Goal: Task Accomplishment & Management: Use online tool/utility

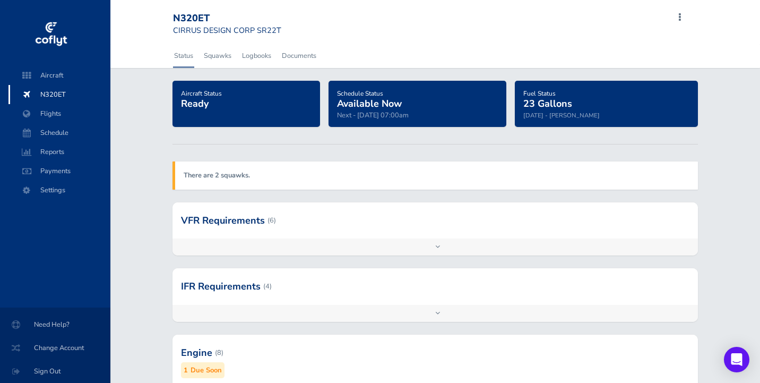
click at [438, 305] on div "Add inspection Edit" at bounding box center [435, 313] width 525 height 17
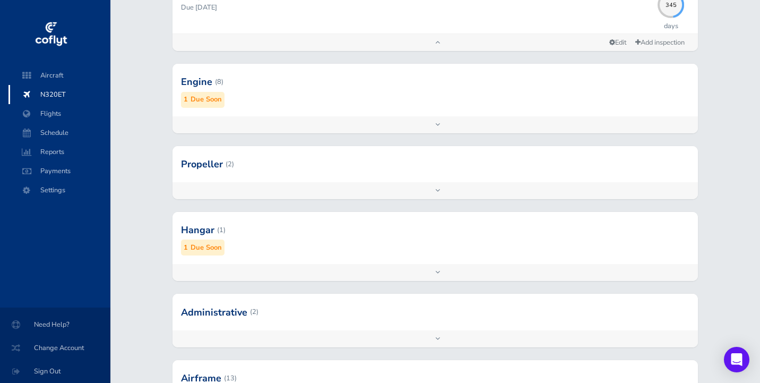
scroll to position [470, 0]
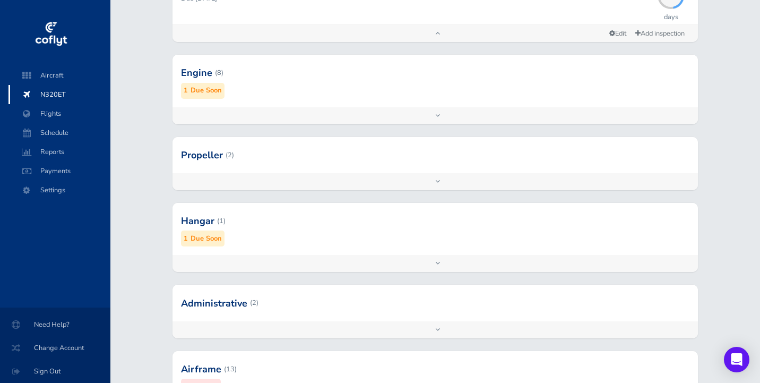
click at [433, 255] on div "Add inspection Edit" at bounding box center [435, 263] width 525 height 17
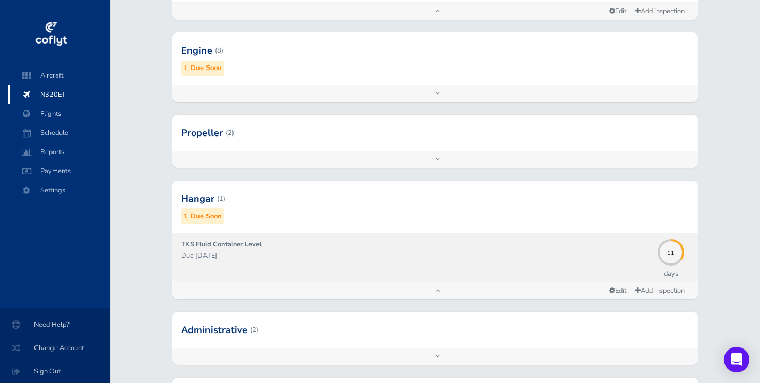
scroll to position [493, 0]
click at [291, 255] on p "Due 08/31/2025" at bounding box center [416, 255] width 471 height 11
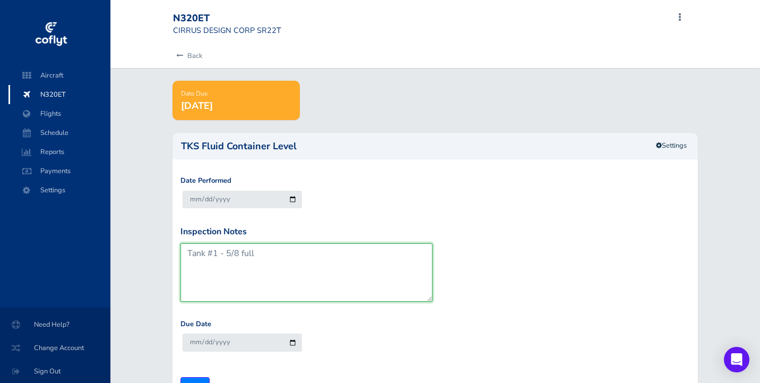
click at [264, 252] on textarea "Tank #1 - 5/8 full" at bounding box center [306, 272] width 252 height 58
type textarea "Tank #1 - 1/4 Tank #2 -Full Tank #3 - Full"
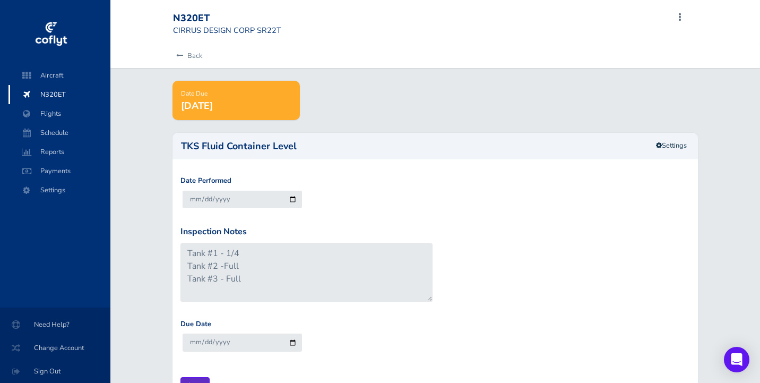
click at [193, 380] on input "Save" at bounding box center [194, 386] width 29 height 18
type input "Update Inspection"
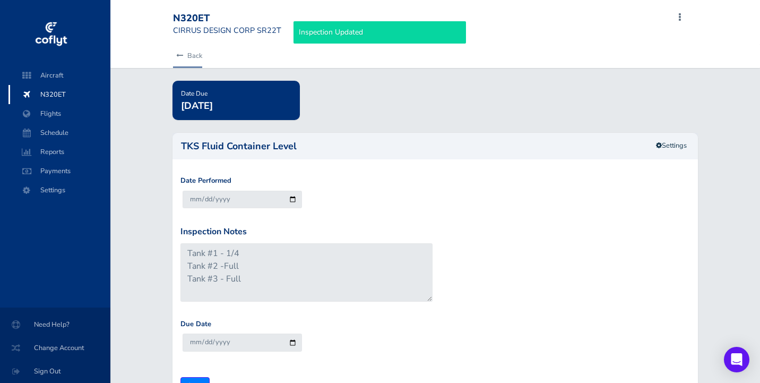
click at [192, 51] on link "Back" at bounding box center [187, 55] width 29 height 23
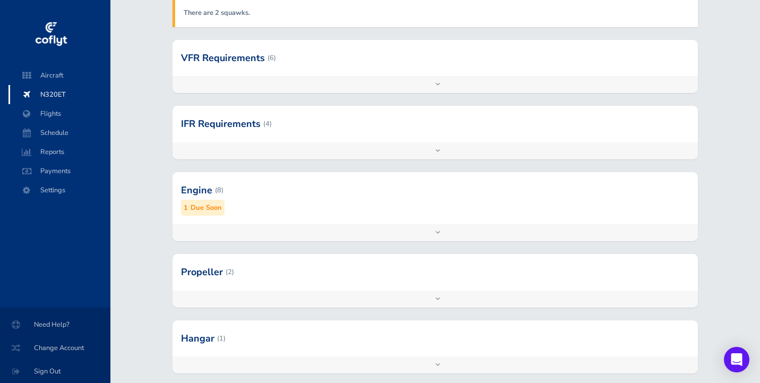
scroll to position [190, 0]
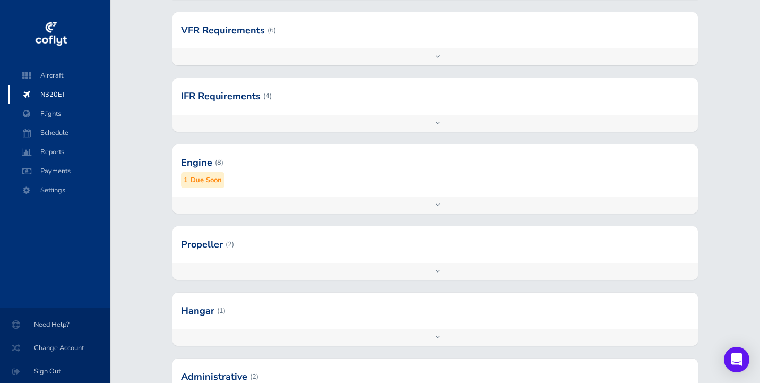
click at [430, 200] on div "Add inspection Edit" at bounding box center [435, 204] width 525 height 17
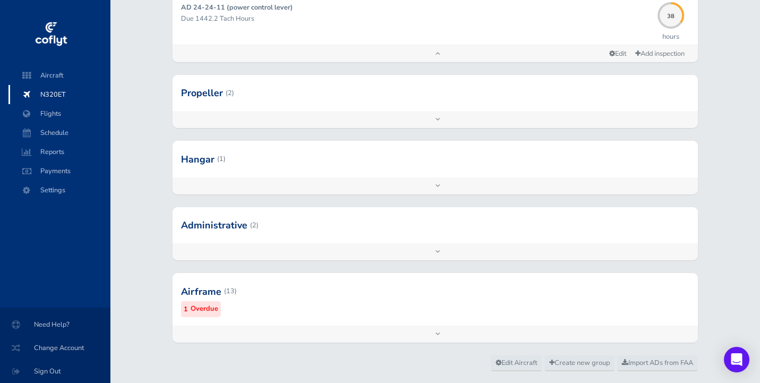
scroll to position [754, 1]
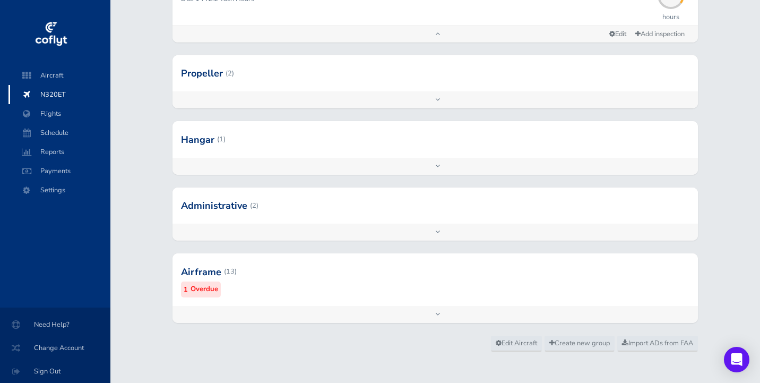
click at [421, 309] on div "Add inspection Edit" at bounding box center [435, 314] width 525 height 17
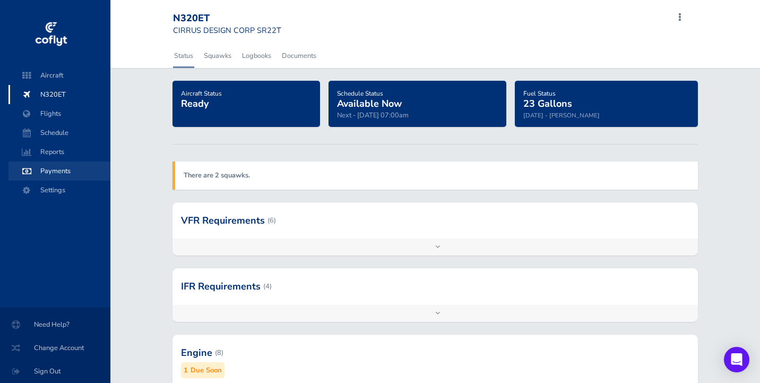
scroll to position [0, 0]
